Goal: Task Accomplishment & Management: Use online tool/utility

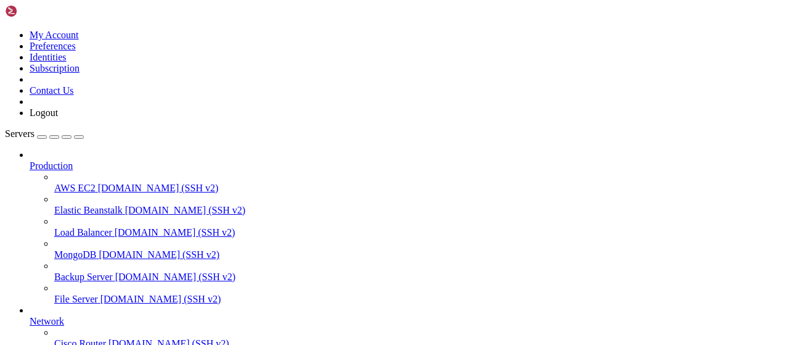
scroll to position [243, 0]
type input "/root/vpn-manager"
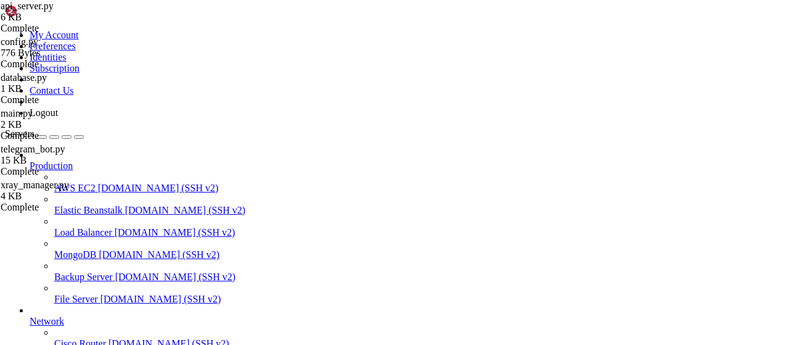
drag, startPoint x: 632, startPoint y: 42, endPoint x: 607, endPoint y: 114, distance: 76.2
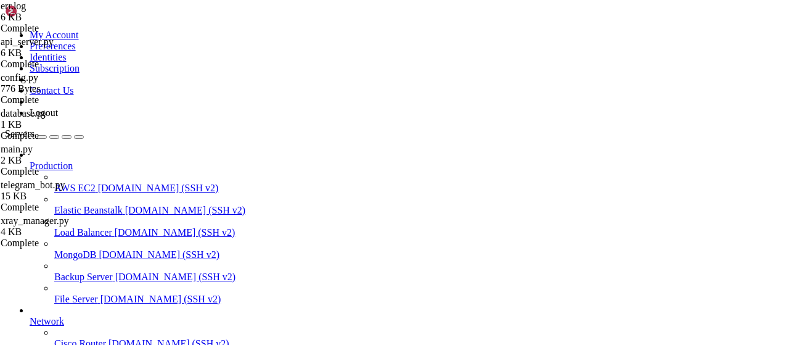
scroll to position [859, 0]
drag, startPoint x: 468, startPoint y: 314, endPoint x: 179, endPoint y: 310, distance: 288.5
type textarea "Unclosed client session client_session: <aiohttp.client.ClientSession object at…"
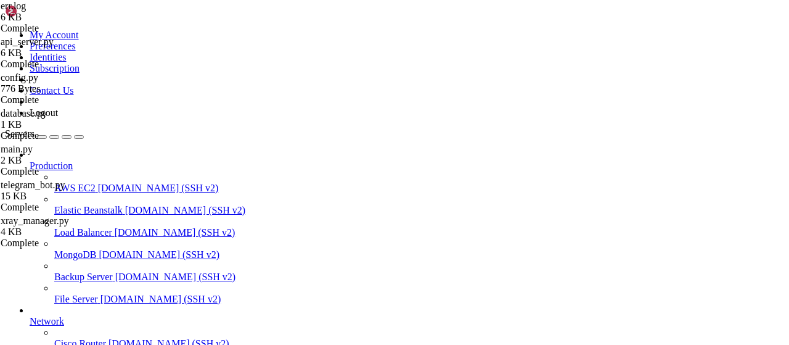
scroll to position [0, 0]
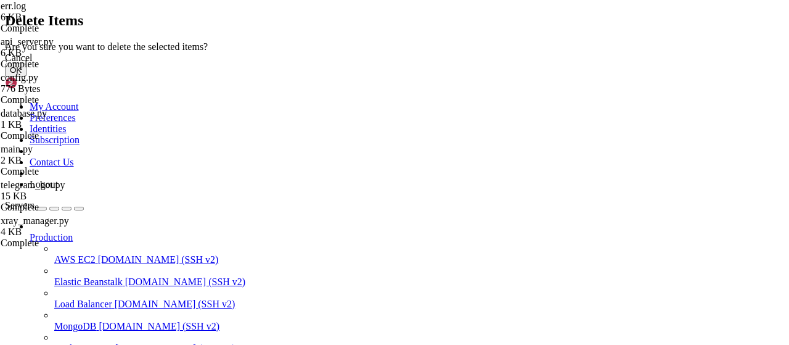
click at [27, 76] on button "OK" at bounding box center [16, 69] width 22 height 13
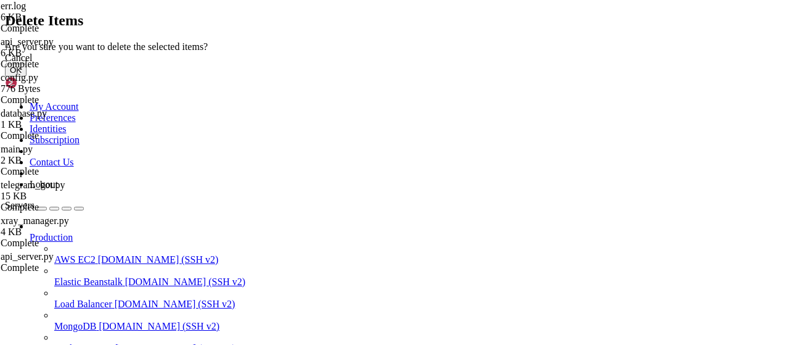
click at [27, 76] on button "OK" at bounding box center [16, 69] width 22 height 13
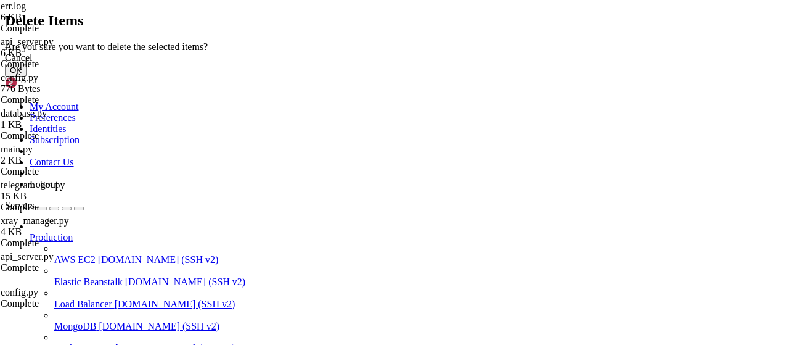
click at [27, 76] on button "OK" at bounding box center [16, 69] width 22 height 13
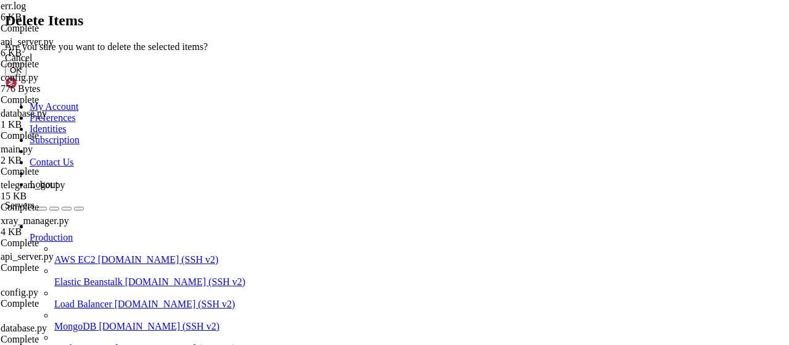
click at [27, 76] on button "OK" at bounding box center [16, 69] width 22 height 13
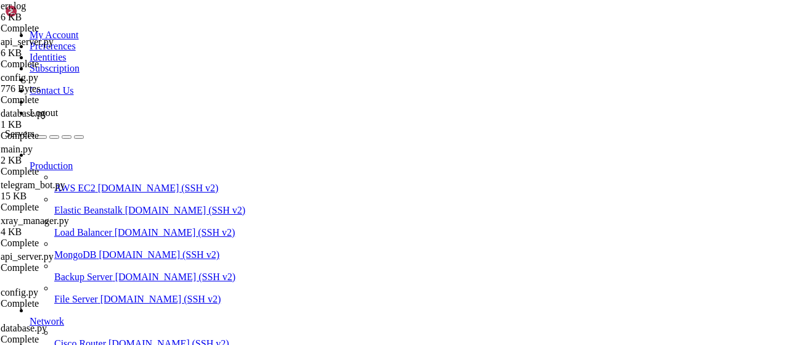
scroll to position [27, 0]
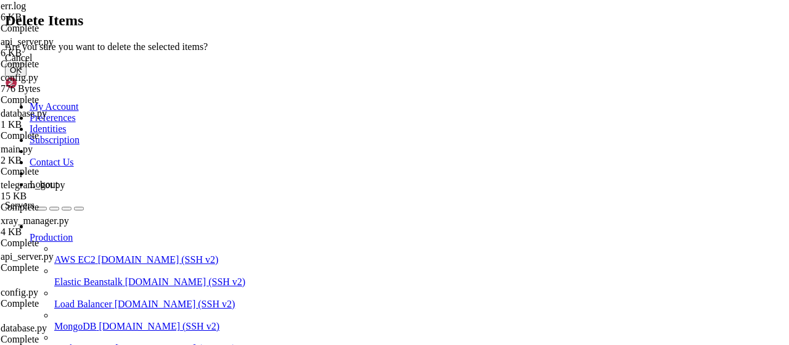
scroll to position [0, 0]
click at [27, 76] on button "OK" at bounding box center [16, 69] width 22 height 13
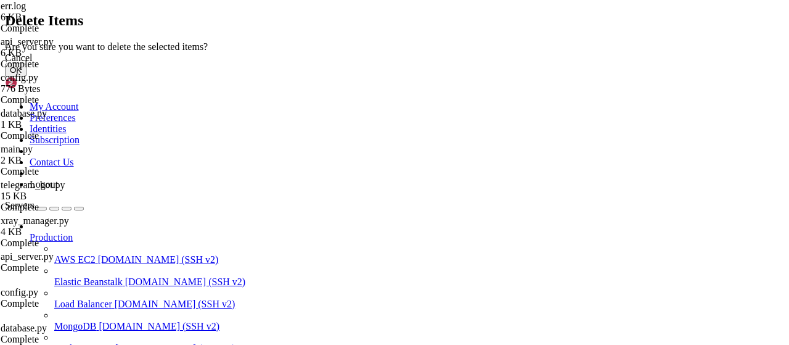
click at [27, 76] on button "OK" at bounding box center [16, 69] width 22 height 13
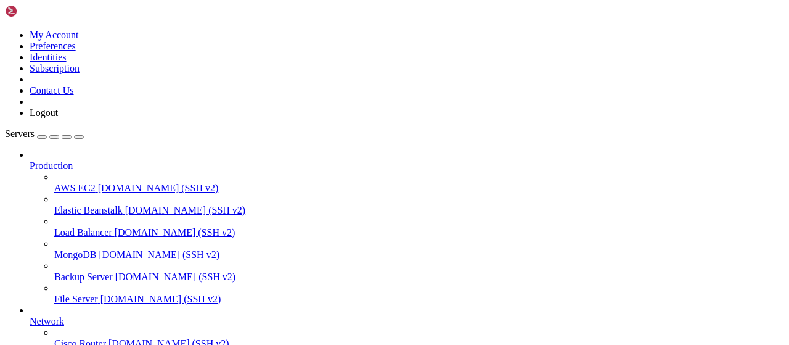
scroll to position [250, 0]
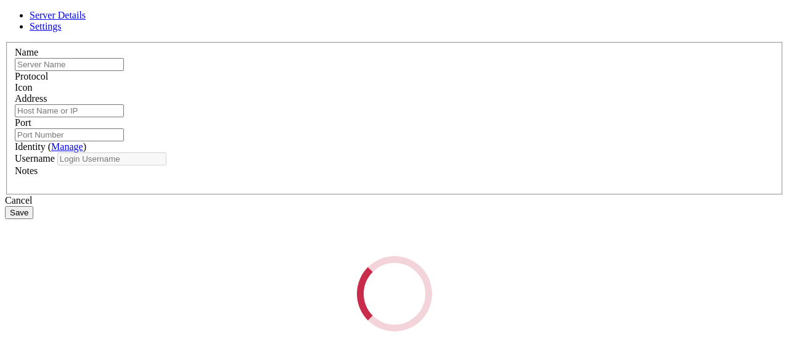
type input "apibypass"
type input "[TECHNICAL_ID]"
type input "22"
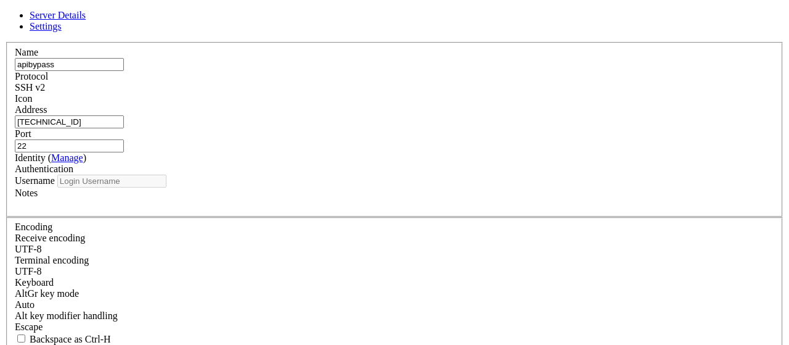
type input "root"
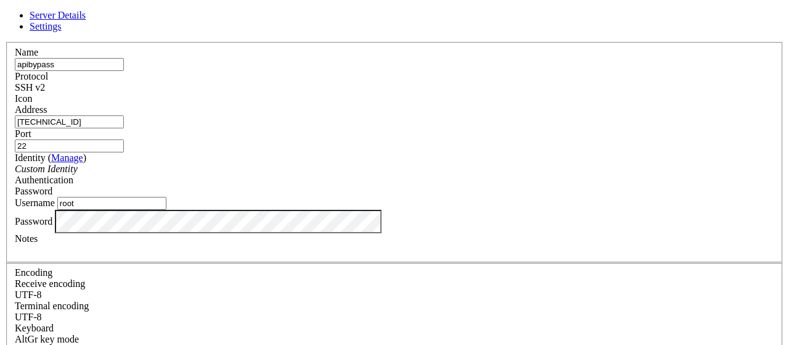
drag, startPoint x: 277, startPoint y: 134, endPoint x: 100, endPoint y: 135, distance: 176.9
click at [100, 128] on input "[TECHNICAL_ID]" at bounding box center [69, 121] width 109 height 13
